Goal: Information Seeking & Learning: Learn about a topic

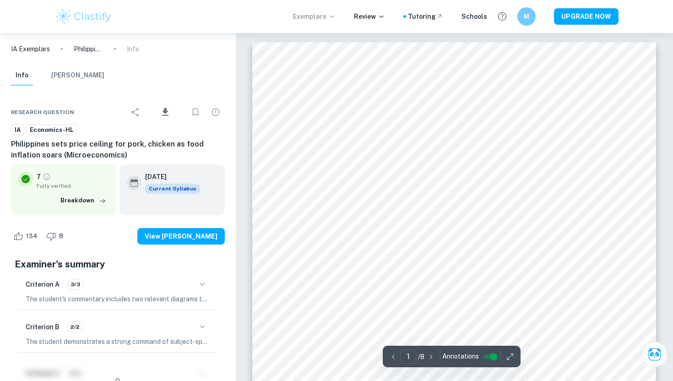
click at [324, 17] on p "Exemplars" at bounding box center [314, 16] width 43 height 10
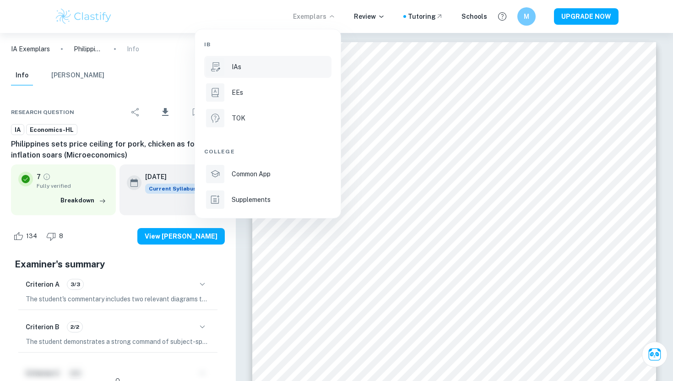
click at [243, 65] on div "IAs" at bounding box center [281, 67] width 98 height 10
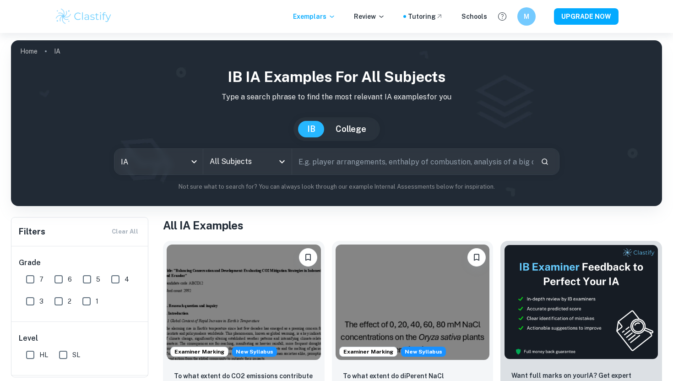
click at [249, 162] on input "All Subjects" at bounding box center [240, 161] width 66 height 17
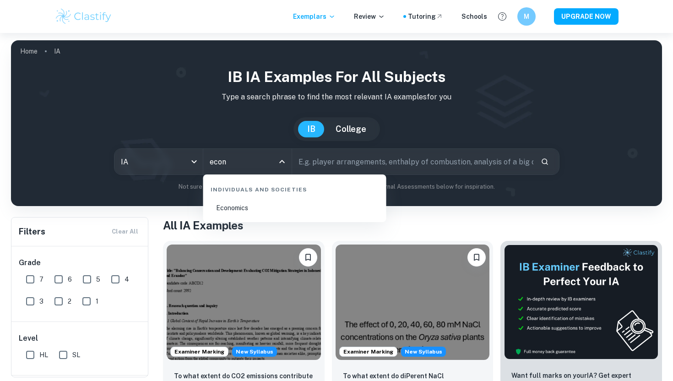
type input "econo"
click at [268, 208] on li "Economics" at bounding box center [295, 207] width 176 height 21
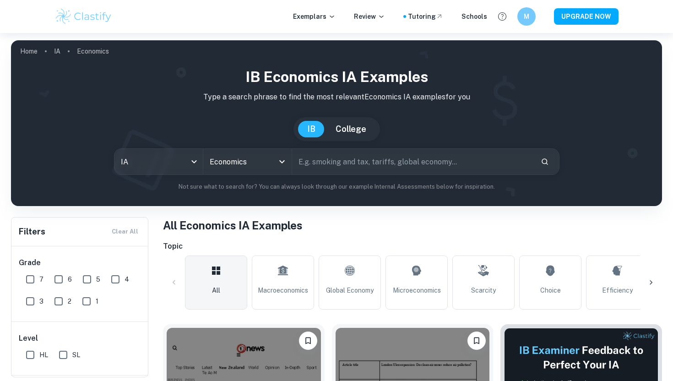
click at [337, 163] on input "text" at bounding box center [412, 162] width 241 height 26
type input "m"
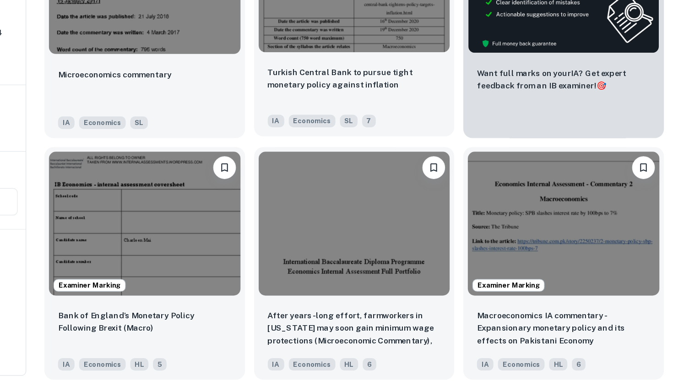
scroll to position [344, 0]
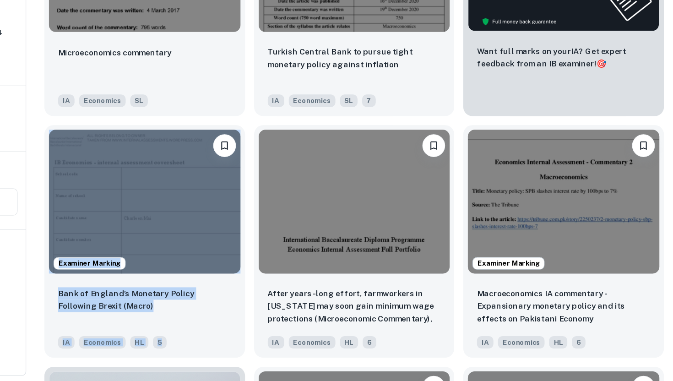
click at [329, 179] on div "After years-long effort, farmworkers in Maine may soon gain minimum wage protec…" at bounding box center [409, 264] width 169 height 194
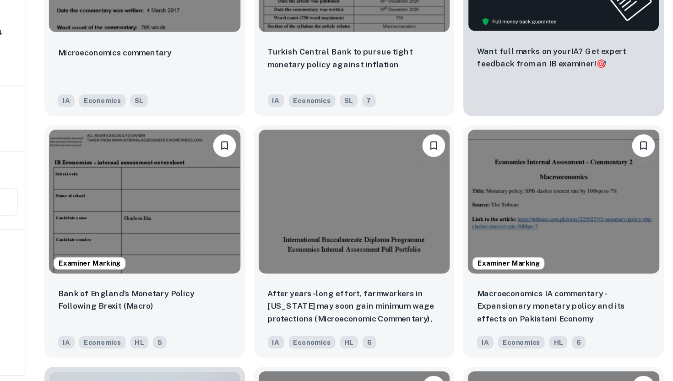
click at [498, 214] on div "Examiner Marking Macroeconomics IA commentary - Expansionary monetary policy an…" at bounding box center [577, 264] width 169 height 194
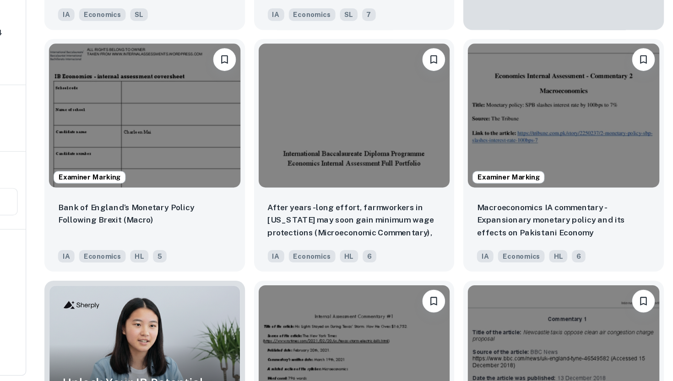
scroll to position [414, 0]
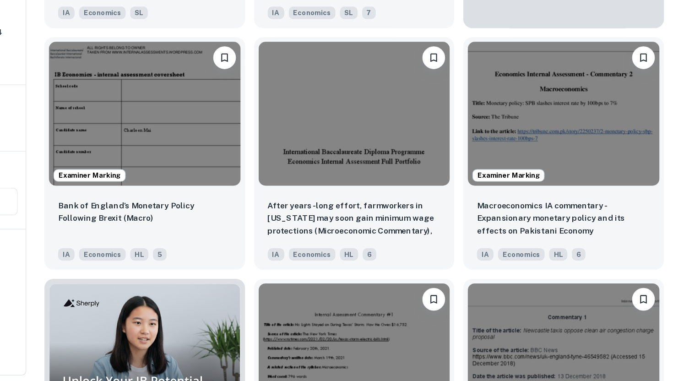
click at [496, 180] on div "Examiner Marking Macroeconomics IA commentary - Expansionary monetary policy an…" at bounding box center [577, 194] width 169 height 194
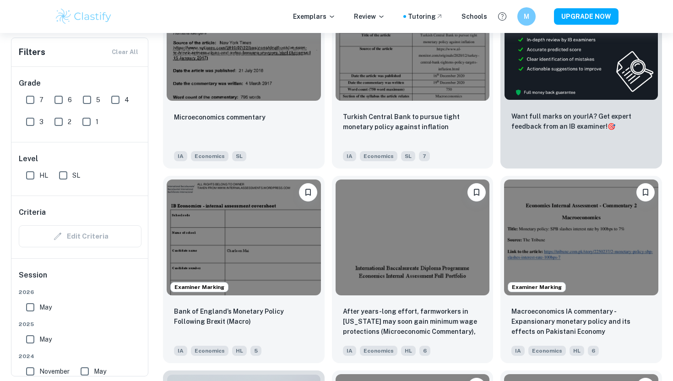
scroll to position [0, 0]
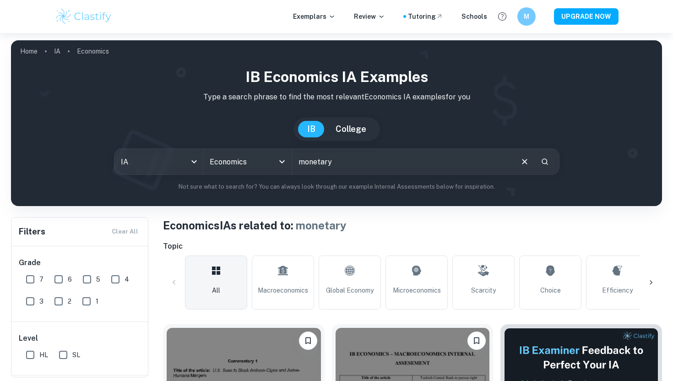
click at [368, 166] on input "monetary" at bounding box center [402, 162] width 220 height 26
type input "monetary policy"
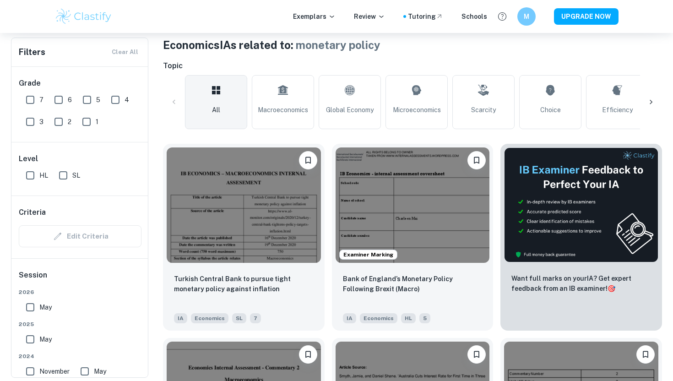
scroll to position [180, 0]
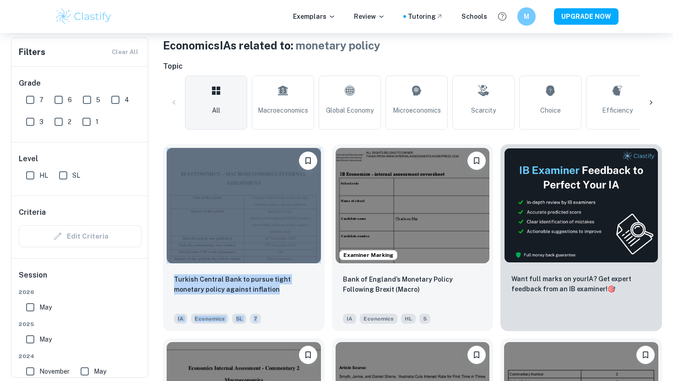
click at [494, 177] on div "Want full marks on your IA ? Get expert feedback from an IB examiner! 🎯" at bounding box center [577, 234] width 169 height 194
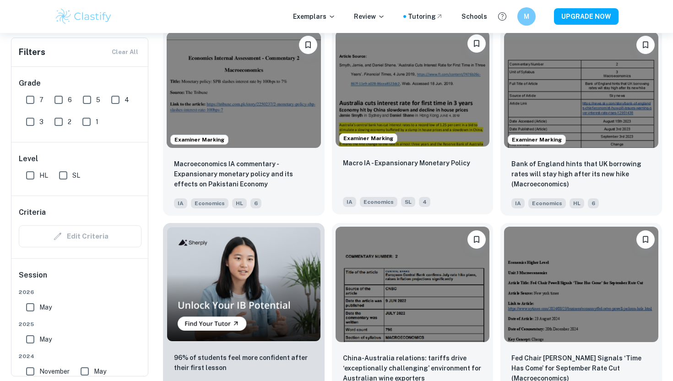
scroll to position [489, 0]
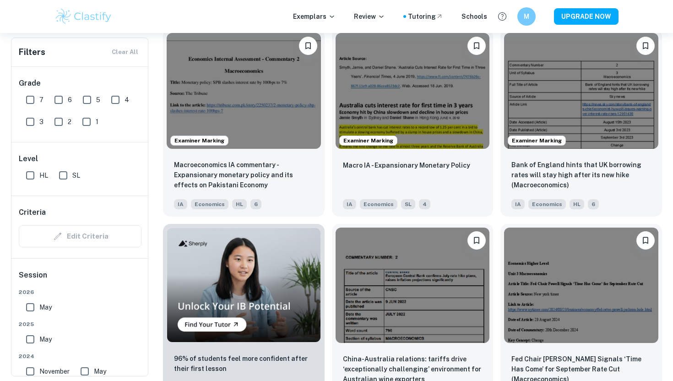
click at [496, 224] on div "Fed Chair Powell Signals ‘Time Has Come’ for September Rate Cut (Macroeconomics…" at bounding box center [577, 314] width 169 height 194
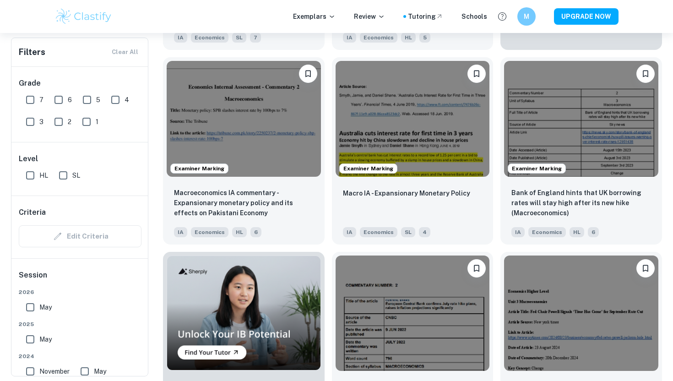
scroll to position [412, 0]
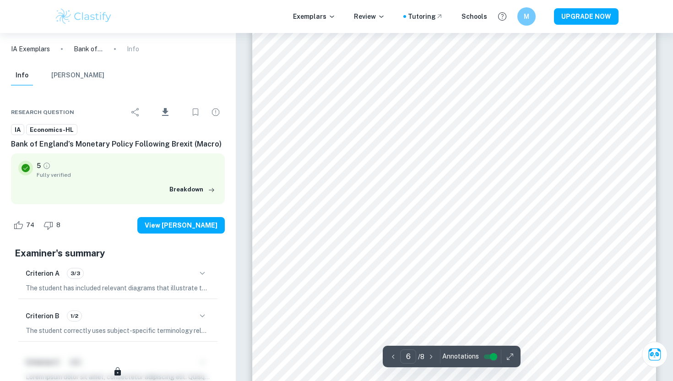
scroll to position [3231, 0]
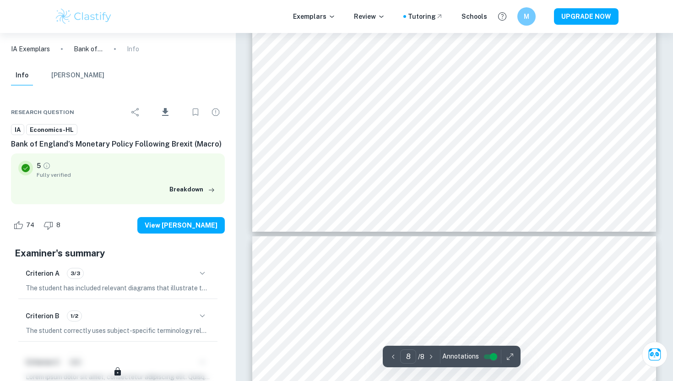
type input "7"
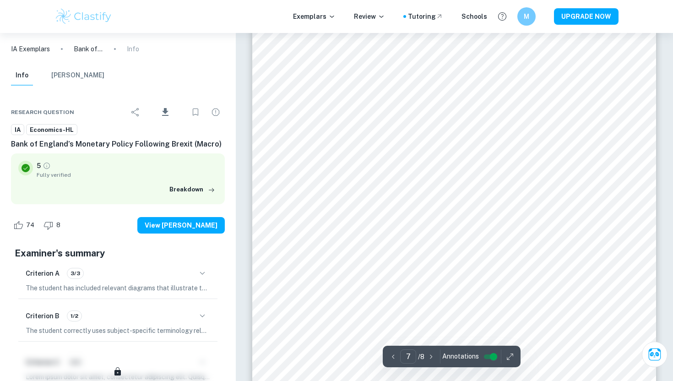
scroll to position [3648, 0]
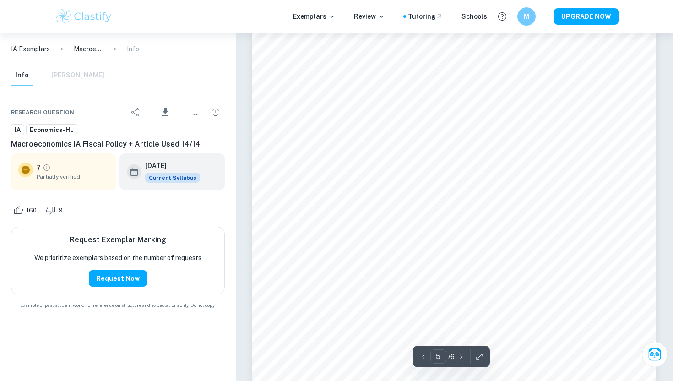
scroll to position [2483, 0]
type input "5"
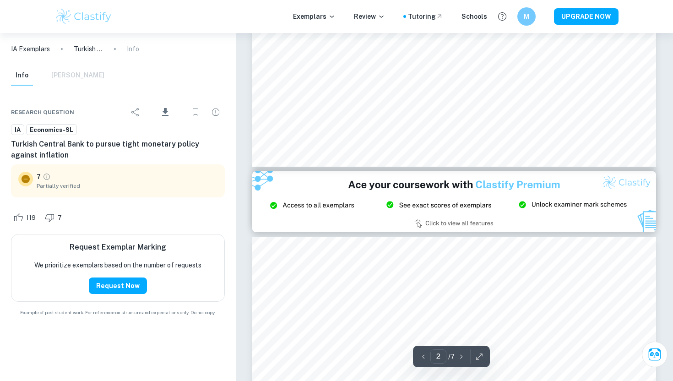
scroll to position [1032, 0]
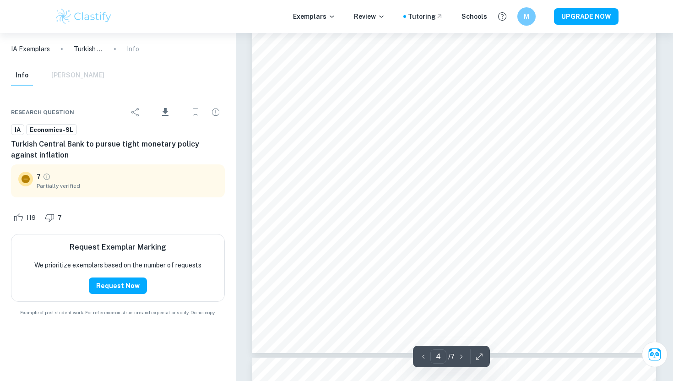
type input "5"
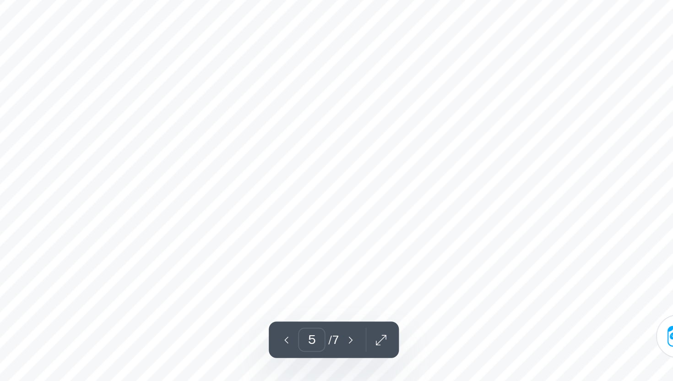
scroll to position [2676, 0]
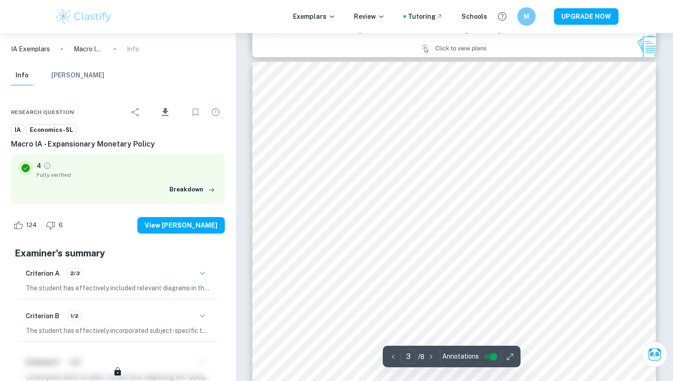
scroll to position [1260, 0]
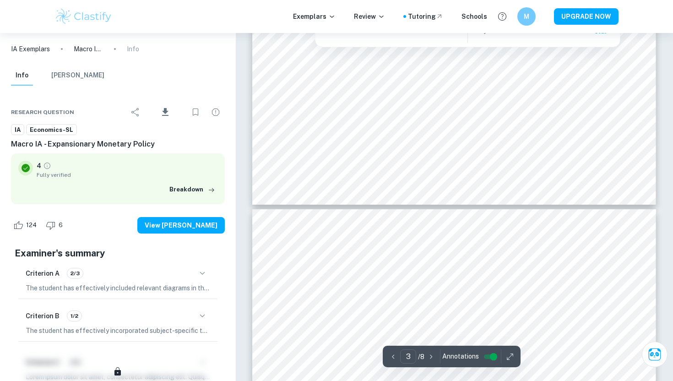
type input "4"
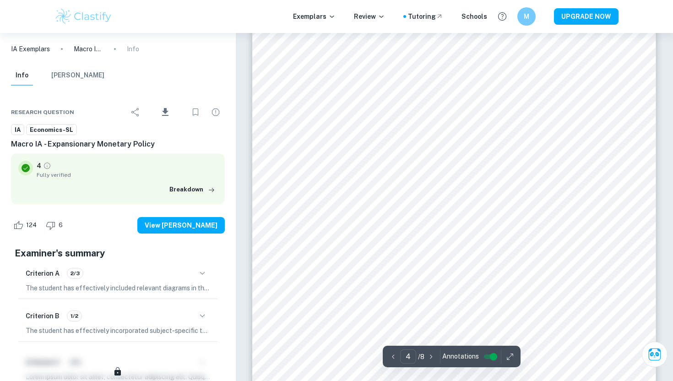
scroll to position [2039, 0]
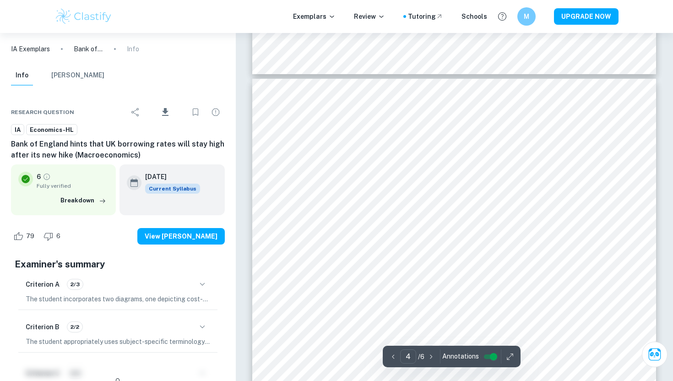
scroll to position [1822, 0]
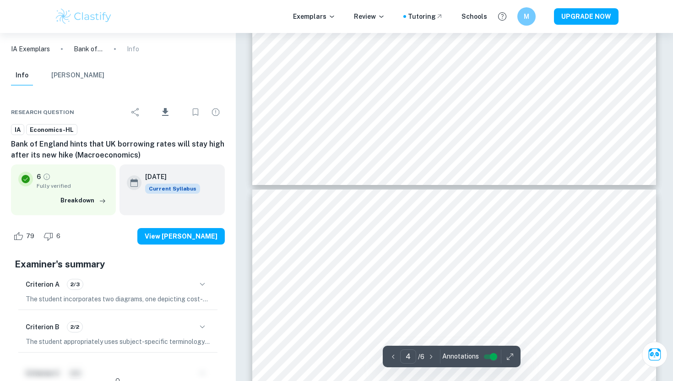
type input "5"
